Goal: Navigation & Orientation: Find specific page/section

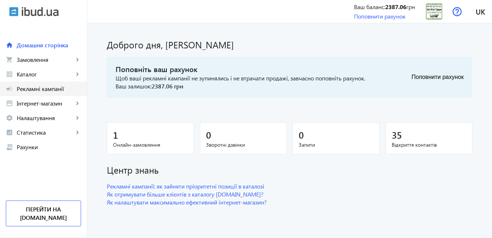
click at [44, 88] on span "Рекламні кампанії" at bounding box center [49, 88] width 64 height 7
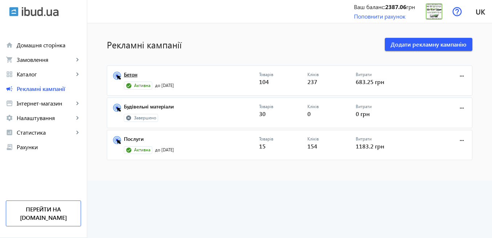
click at [126, 76] on link "Бетон" at bounding box center [191, 77] width 135 height 10
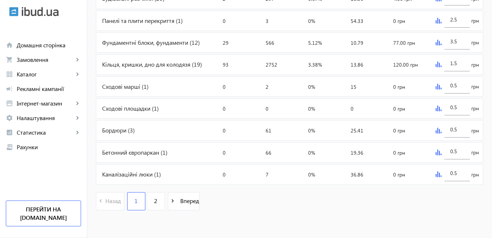
scroll to position [125, 0]
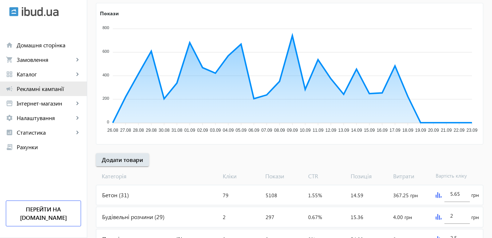
click at [63, 88] on span "Рекламні кампанії" at bounding box center [49, 88] width 64 height 7
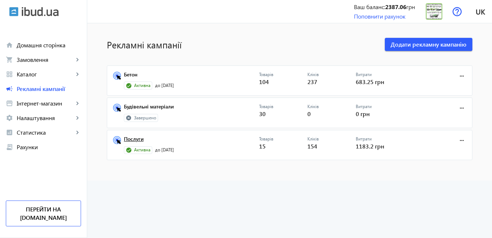
click at [135, 139] on link "Послуги" at bounding box center [191, 141] width 135 height 10
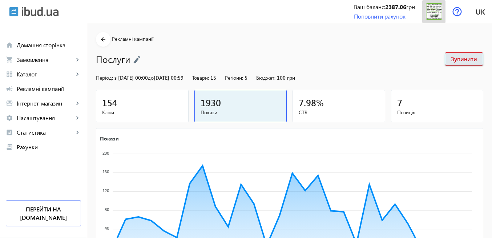
click at [428, 15] on img at bounding box center [434, 11] width 16 height 16
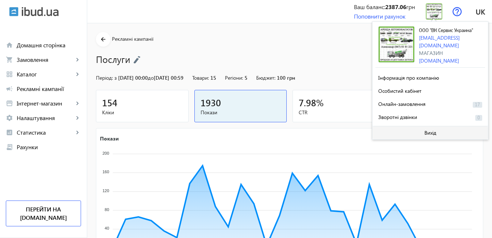
click at [432, 130] on span "Вихід" at bounding box center [430, 133] width 12 height 6
